Goal: Information Seeking & Learning: Learn about a topic

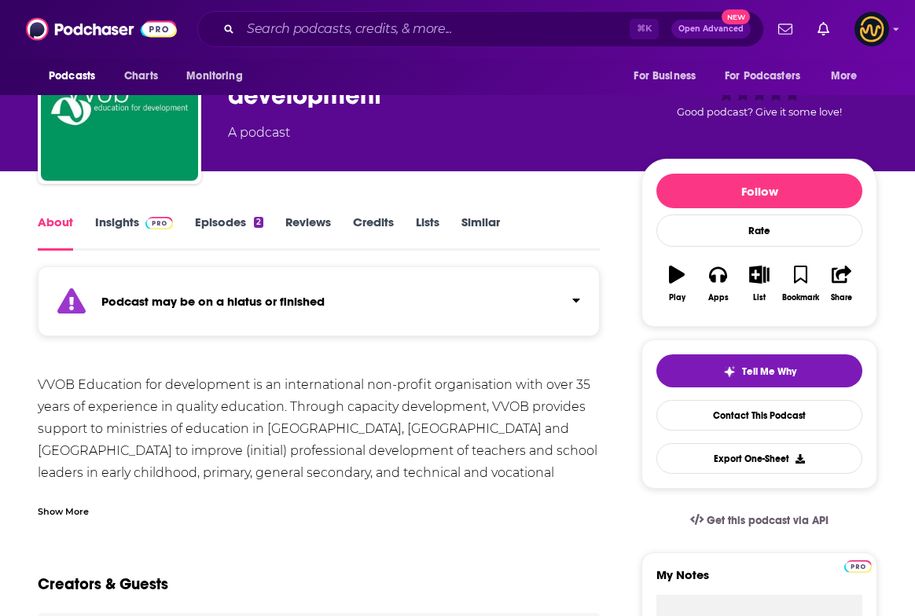
scroll to position [105, 0]
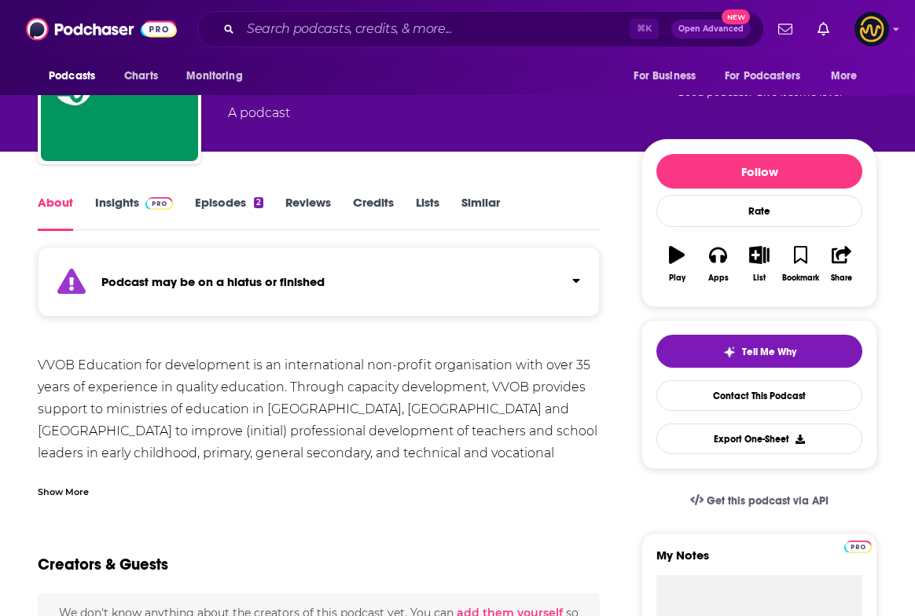
click at [123, 204] on link "Insights" at bounding box center [134, 213] width 78 height 36
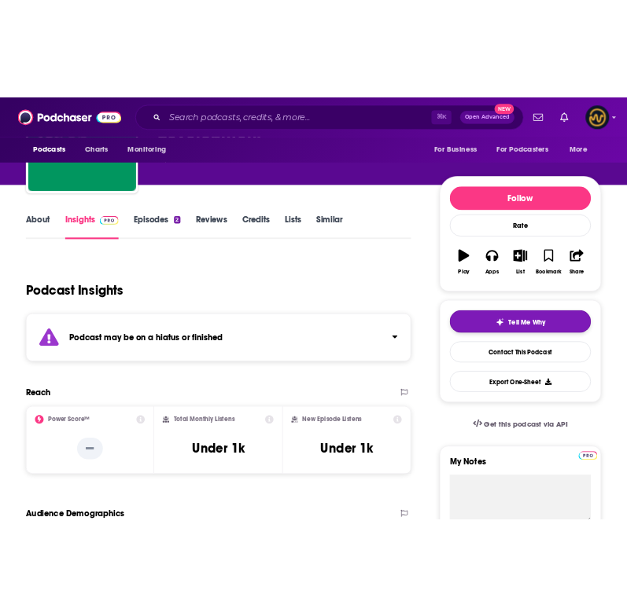
scroll to position [127, 0]
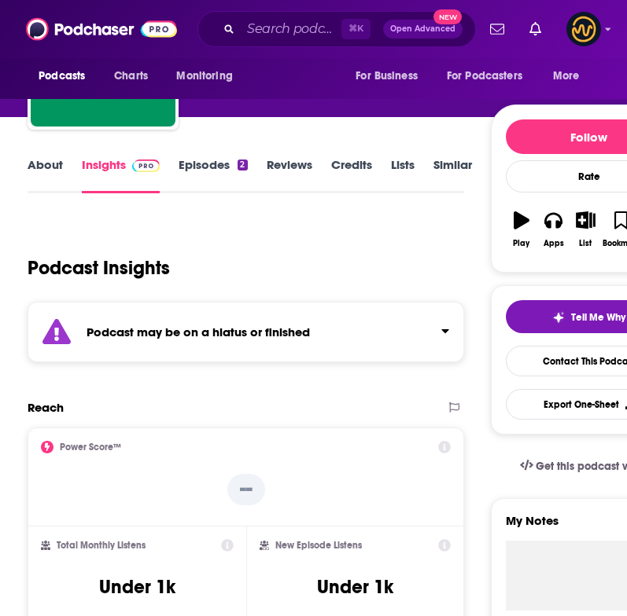
click at [40, 162] on link "About" at bounding box center [45, 175] width 35 height 36
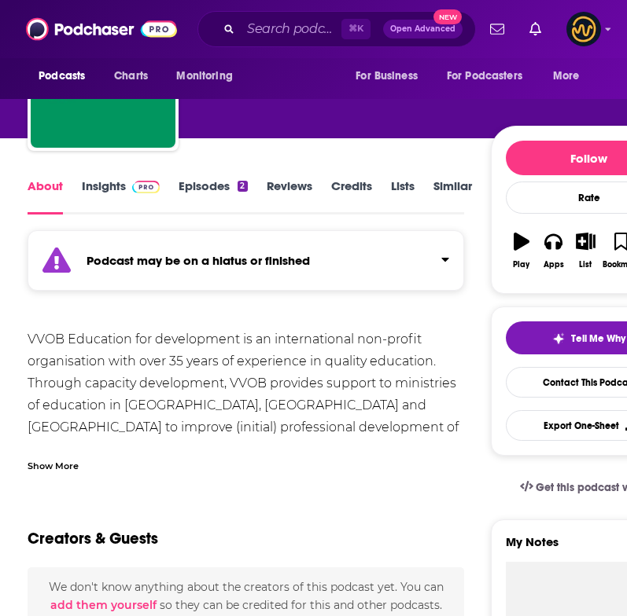
scroll to position [106, 0]
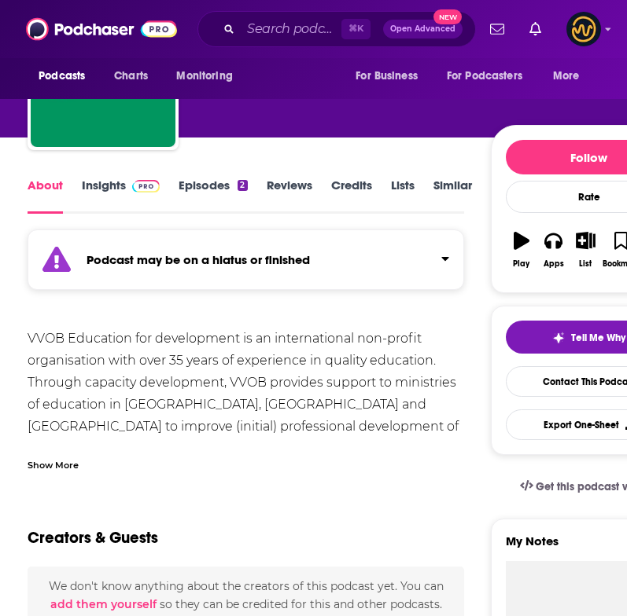
click at [57, 465] on div "Show More" at bounding box center [53, 464] width 51 height 15
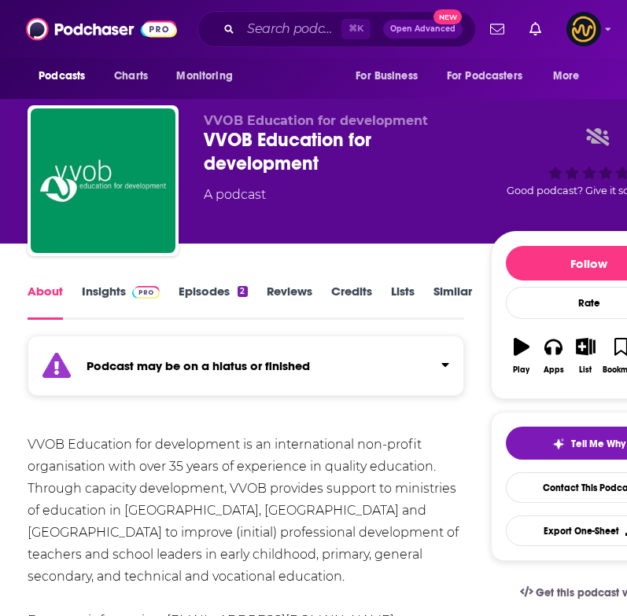
scroll to position [84, 0]
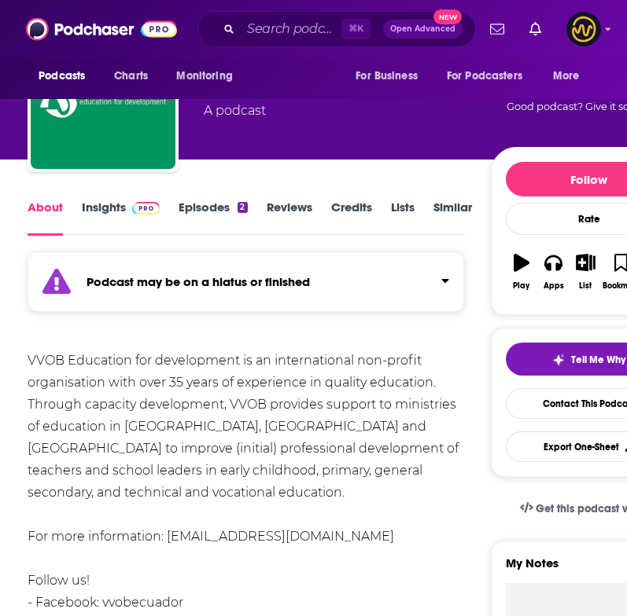
click at [102, 212] on link "Insights" at bounding box center [121, 218] width 78 height 36
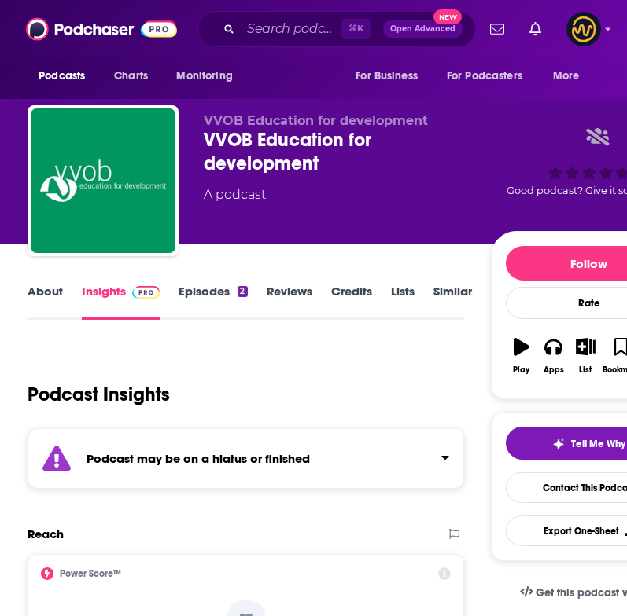
click at [49, 296] on link "About" at bounding box center [45, 302] width 35 height 36
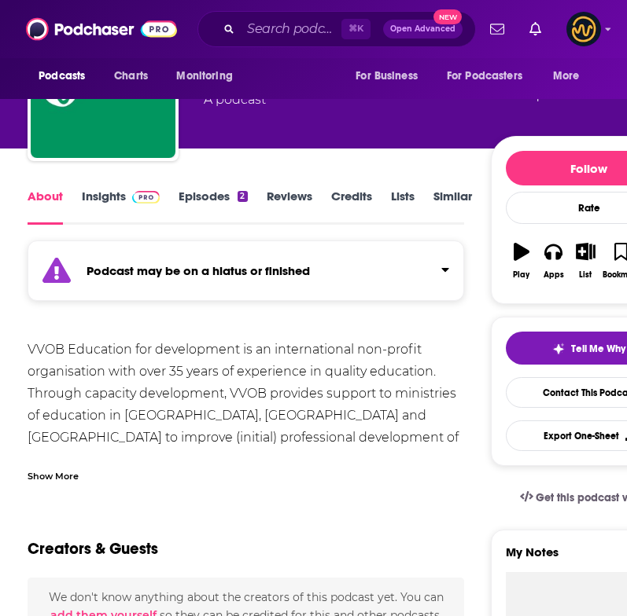
scroll to position [96, 0]
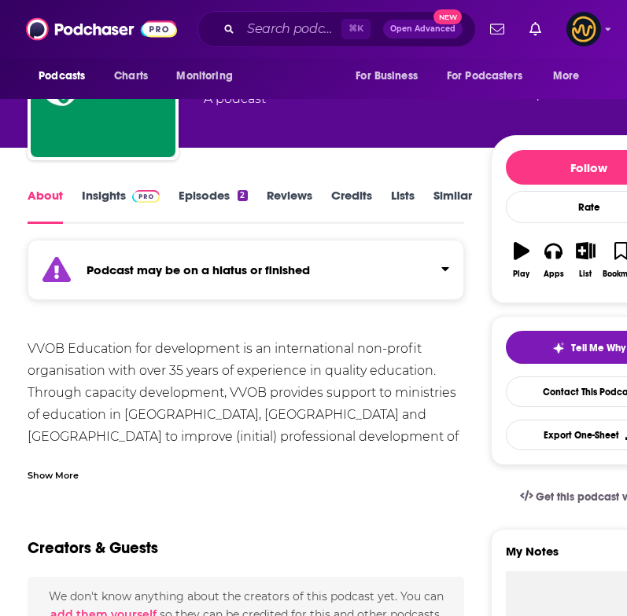
click at [54, 470] on div "Show More" at bounding box center [53, 474] width 51 height 15
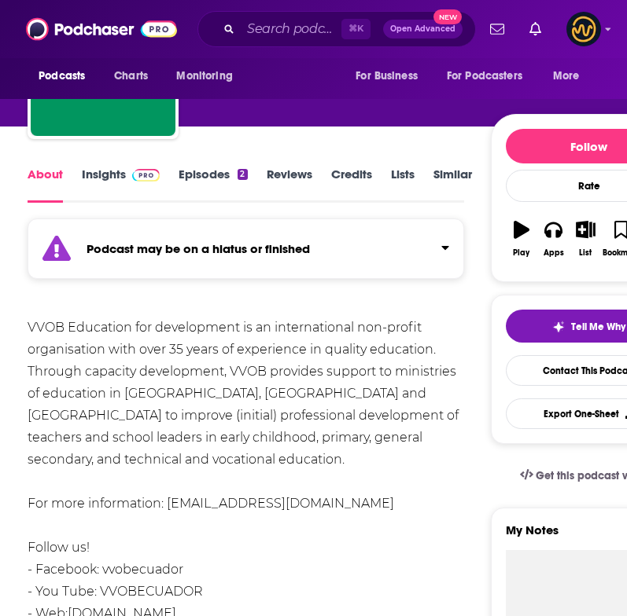
scroll to position [0, 0]
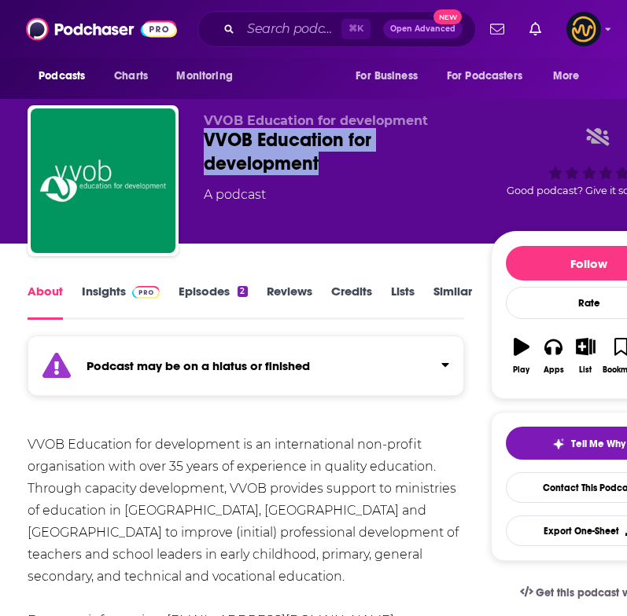
drag, startPoint x: 205, startPoint y: 134, endPoint x: 333, endPoint y: 161, distance: 130.1
click at [333, 161] on div "VVOB Education for development" at bounding box center [347, 151] width 286 height 47
copy h1 "VVOB Education for development"
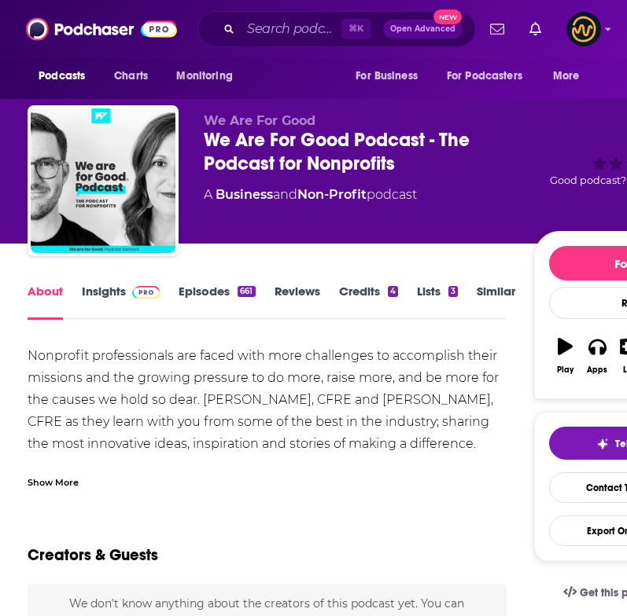
click at [52, 480] on div "Show More" at bounding box center [53, 481] width 51 height 15
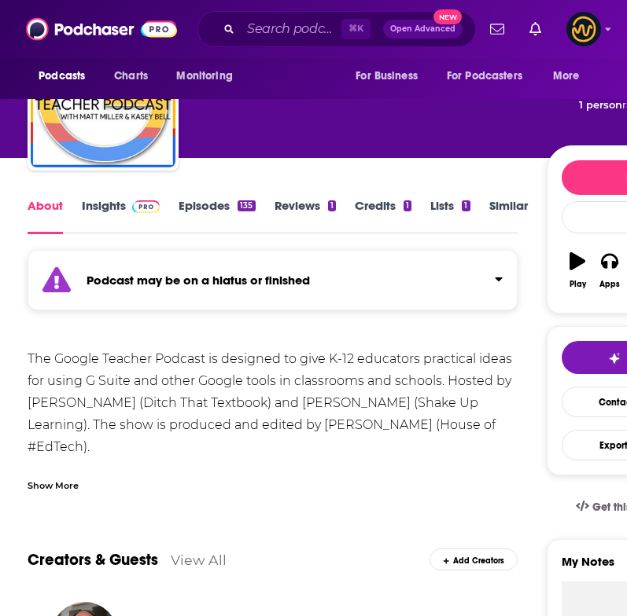
scroll to position [85, 0]
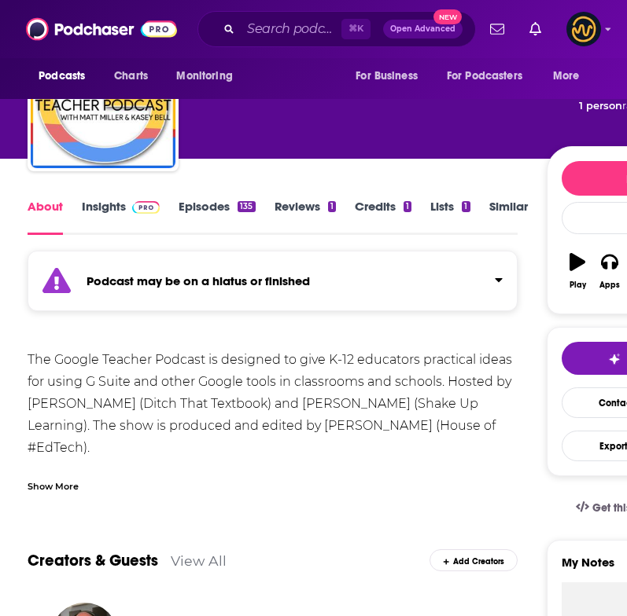
click at [50, 490] on div "Show More" at bounding box center [53, 485] width 51 height 15
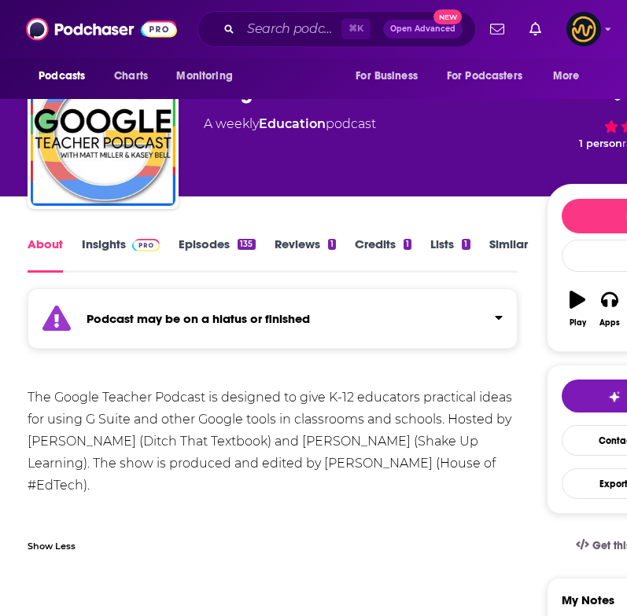
scroll to position [0, 0]
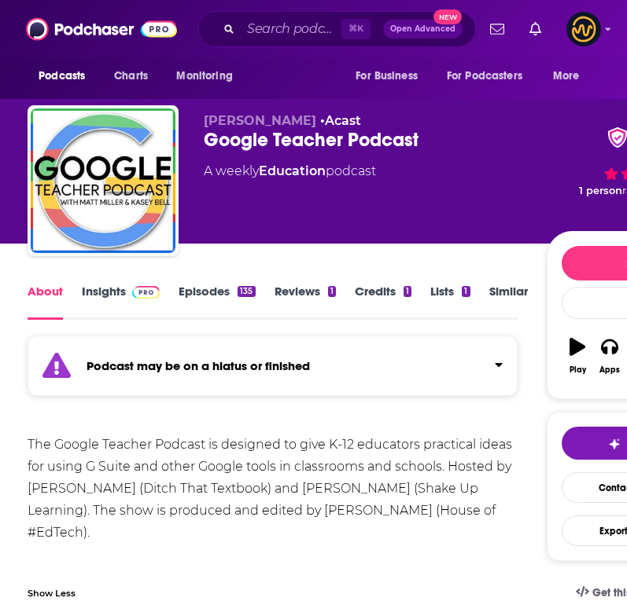
click at [105, 292] on link "Insights" at bounding box center [121, 302] width 78 height 36
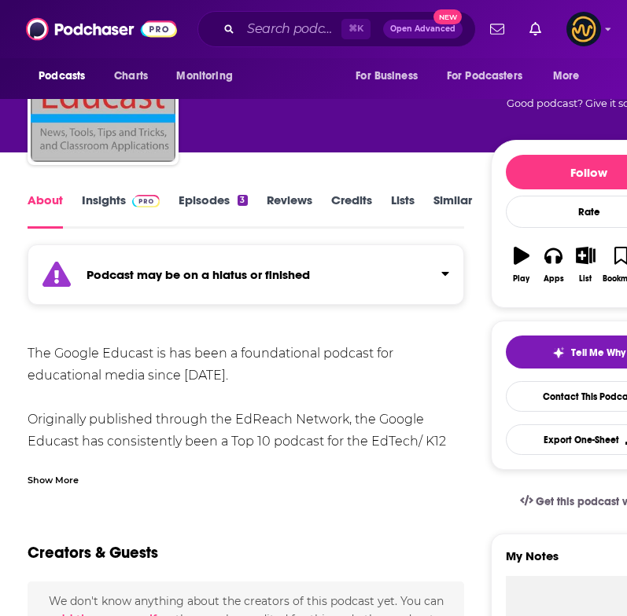
scroll to position [91, 0]
click at [61, 478] on div "Show More" at bounding box center [53, 479] width 51 height 15
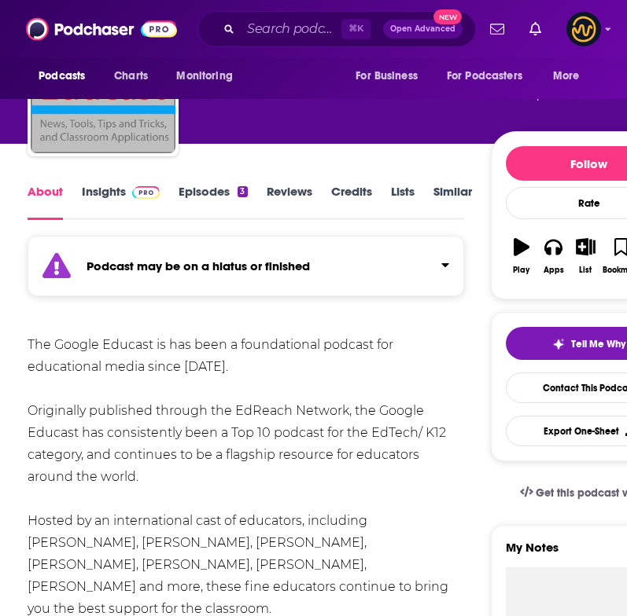
scroll to position [0, 0]
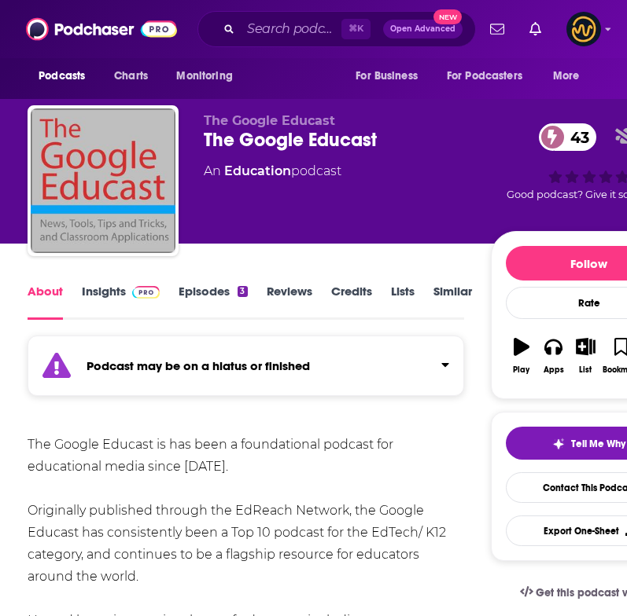
click at [105, 301] on link "Insights" at bounding box center [121, 302] width 78 height 36
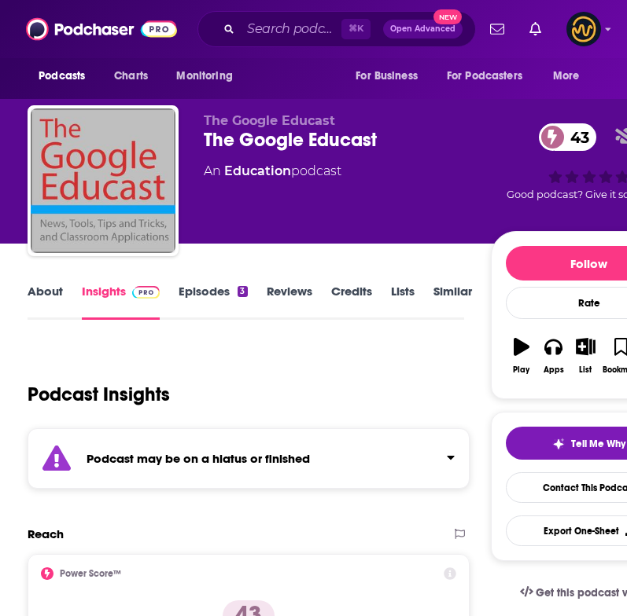
click at [35, 300] on link "About" at bounding box center [45, 302] width 35 height 36
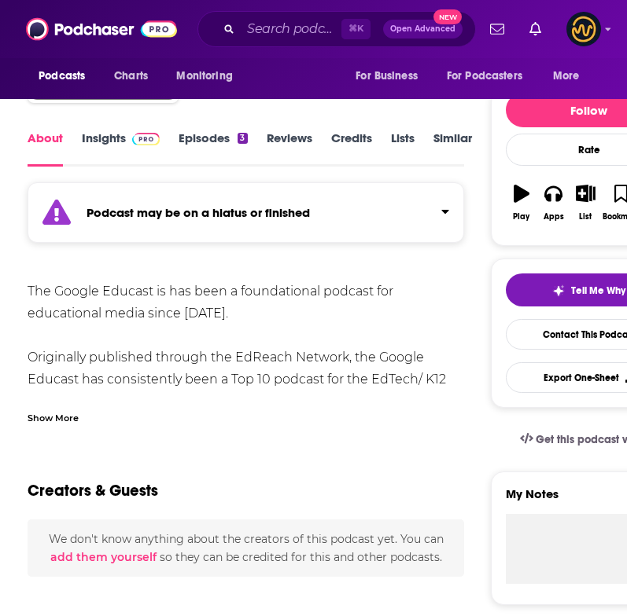
scroll to position [154, 0]
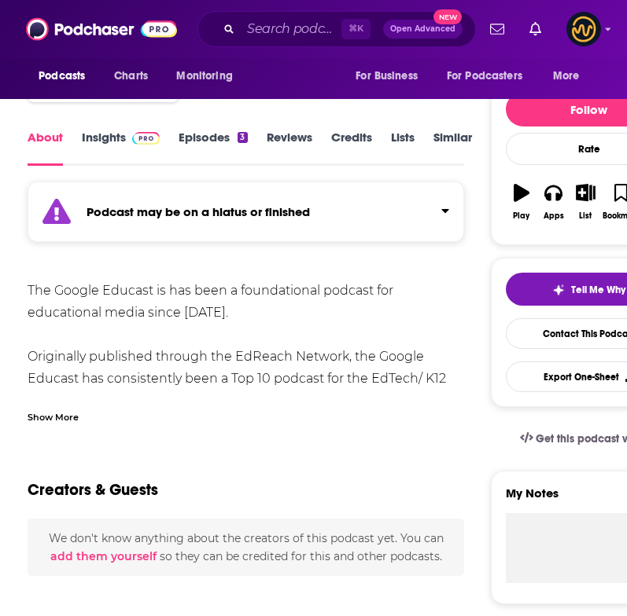
click at [60, 416] on div "Show More" at bounding box center [53, 416] width 51 height 15
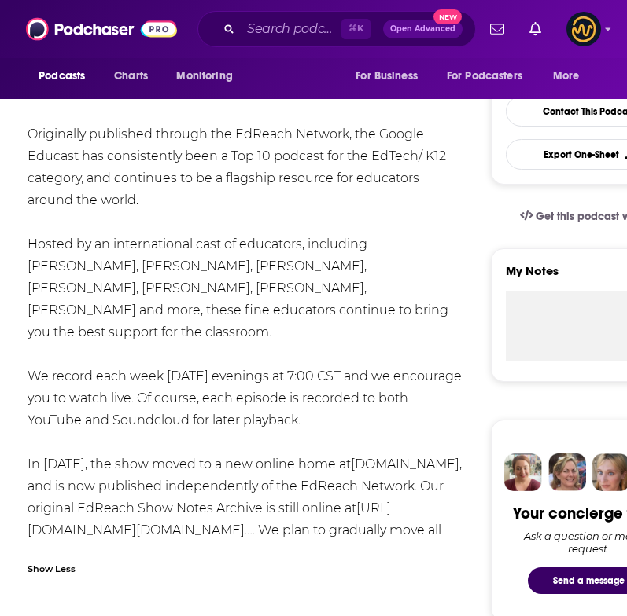
scroll to position [0, 0]
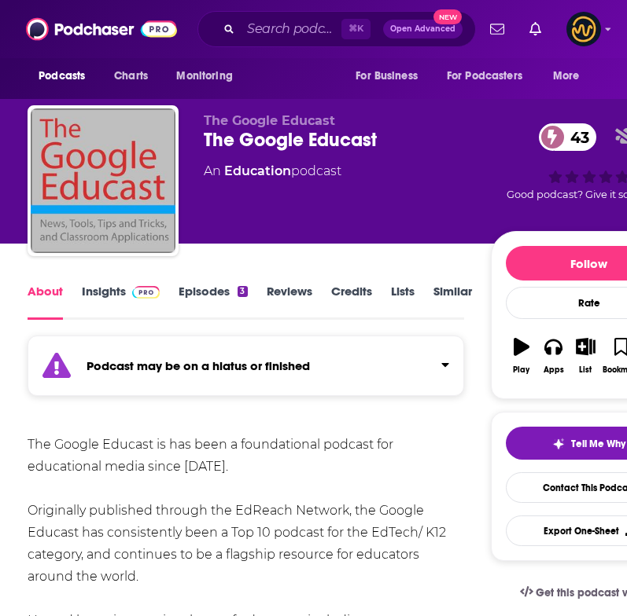
click at [108, 291] on link "Insights" at bounding box center [121, 302] width 78 height 36
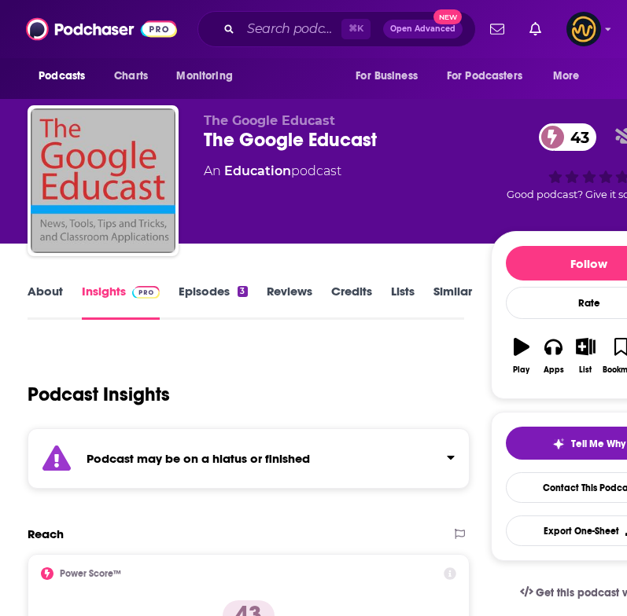
click at [60, 298] on link "About" at bounding box center [45, 302] width 35 height 36
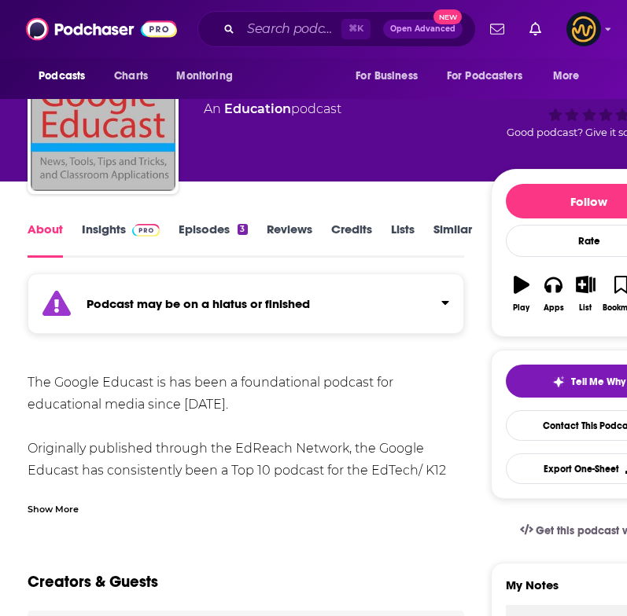
scroll to position [88, 0]
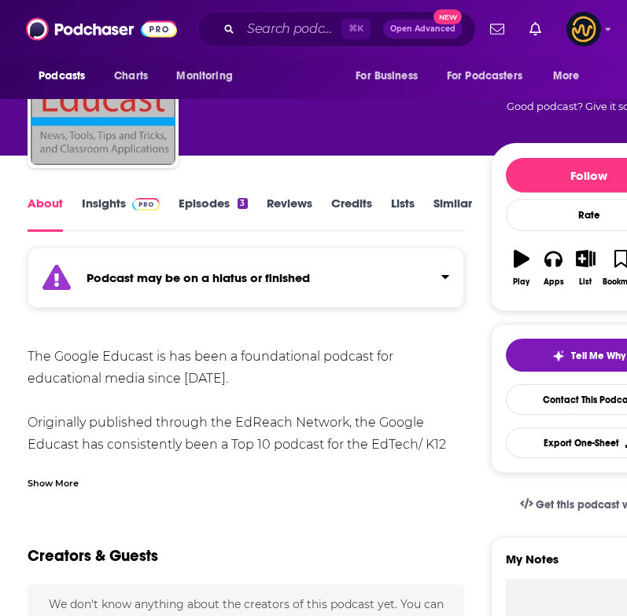
click at [65, 477] on div "Show More" at bounding box center [53, 482] width 51 height 15
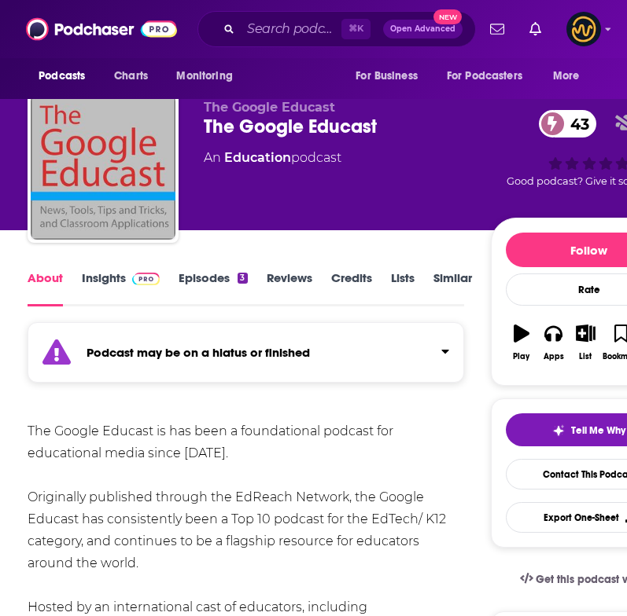
scroll to position [0, 0]
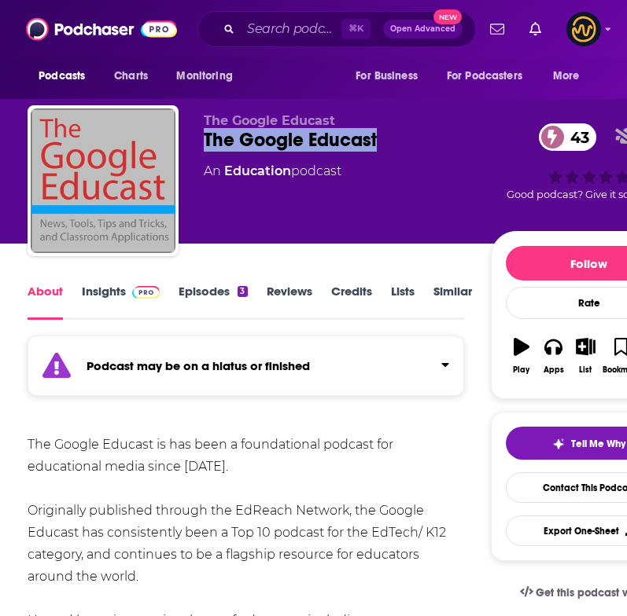
drag, startPoint x: 204, startPoint y: 137, endPoint x: 446, endPoint y: 144, distance: 242.2
click at [446, 144] on div "The Google Educast 43" at bounding box center [347, 140] width 286 height 24
copy h1 "The Google Educast"
